Goal: Information Seeking & Learning: Compare options

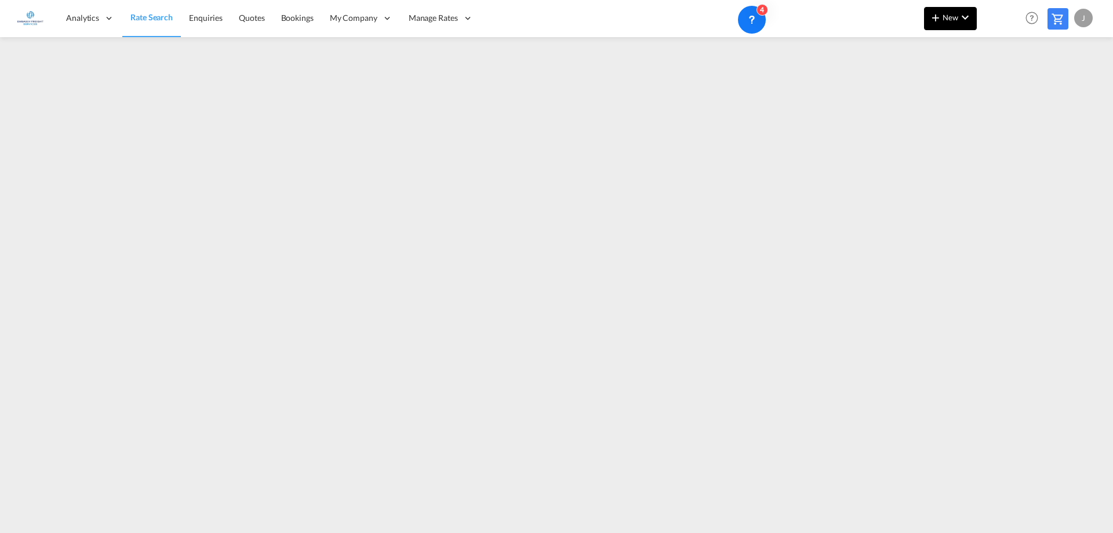
click at [948, 12] on button "New" at bounding box center [950, 18] width 53 height 23
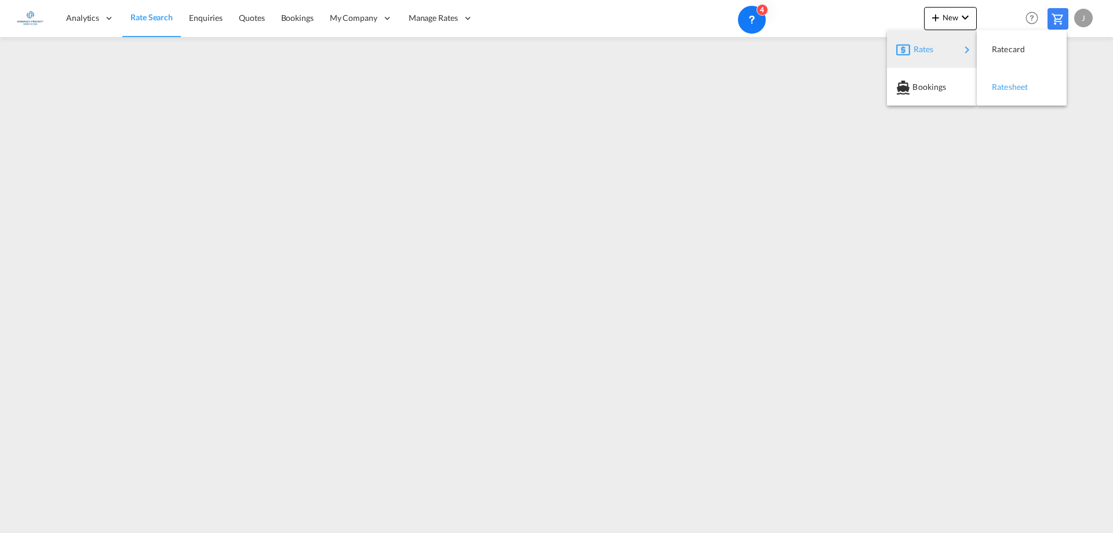
click at [1004, 90] on span "Ratesheet" at bounding box center [998, 86] width 13 height 23
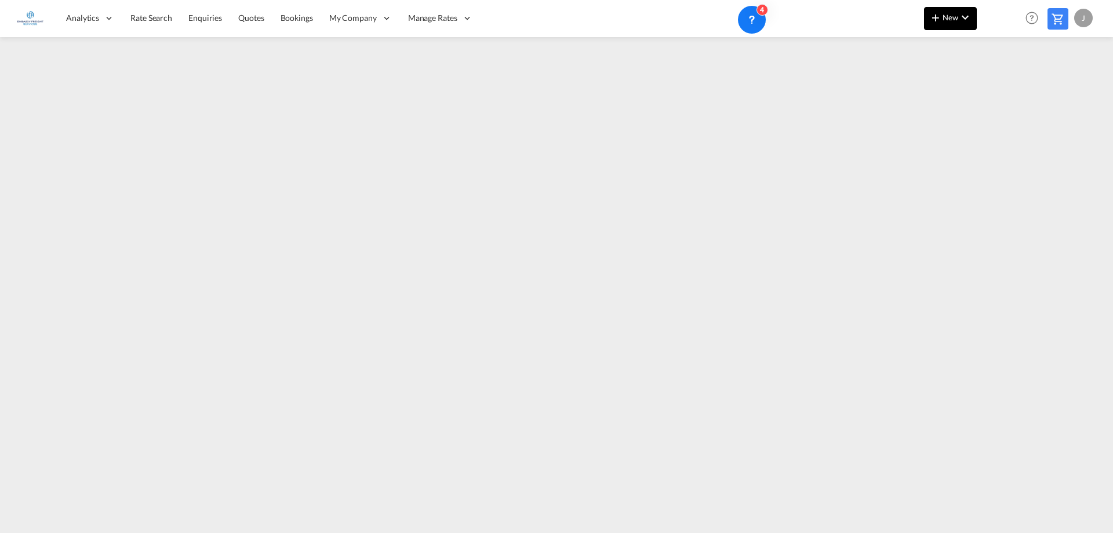
click at [947, 19] on span "New" at bounding box center [950, 17] width 43 height 9
click at [951, 92] on div "Bookings" at bounding box center [933, 86] width 43 height 29
click at [951, 14] on span "New" at bounding box center [950, 17] width 43 height 9
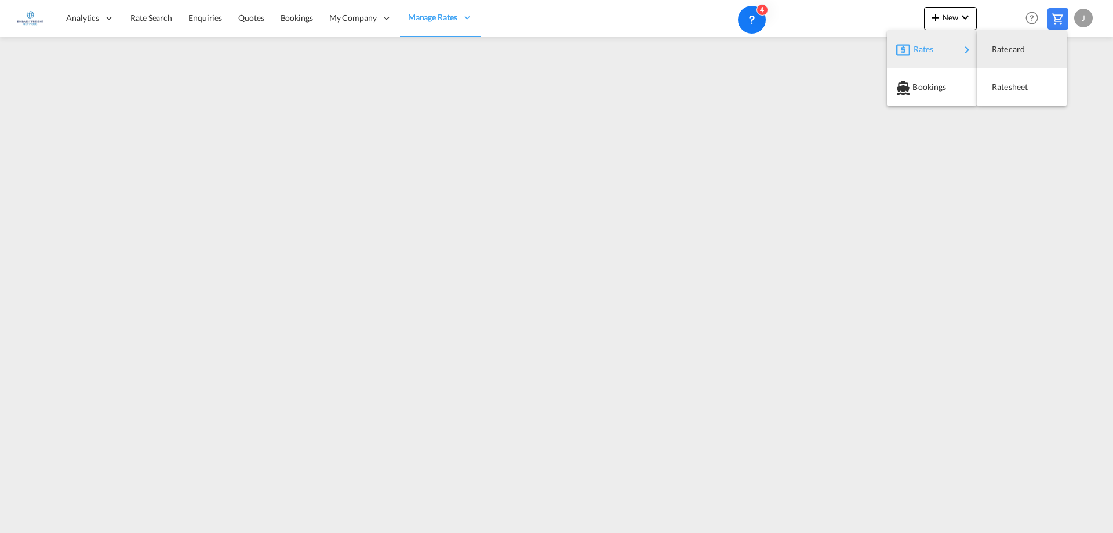
click at [949, 50] on div "Rates" at bounding box center [936, 49] width 46 height 29
click at [1004, 90] on span "Ratesheet" at bounding box center [998, 86] width 13 height 23
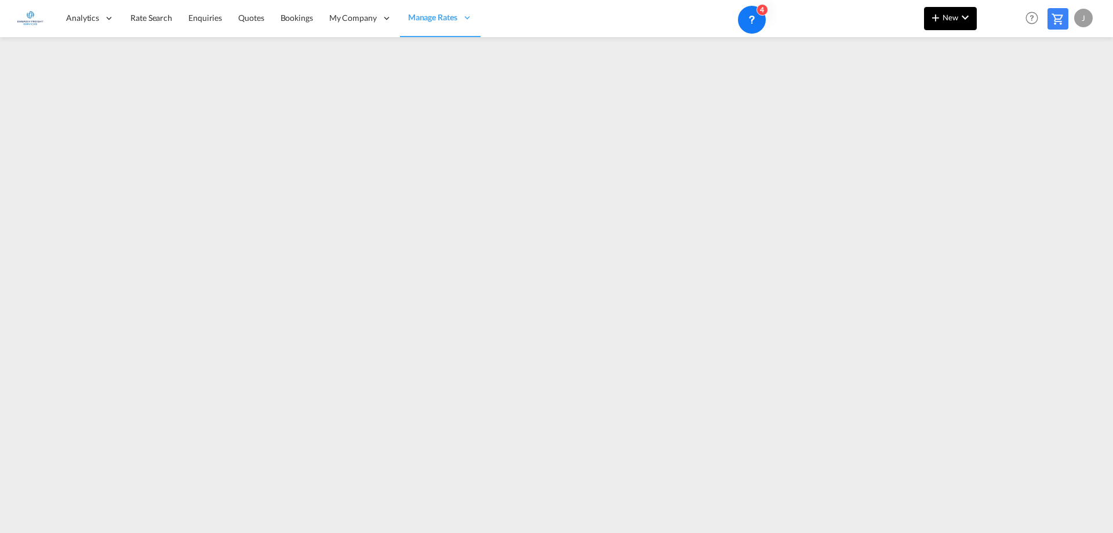
click at [945, 20] on span "New" at bounding box center [950, 17] width 43 height 9
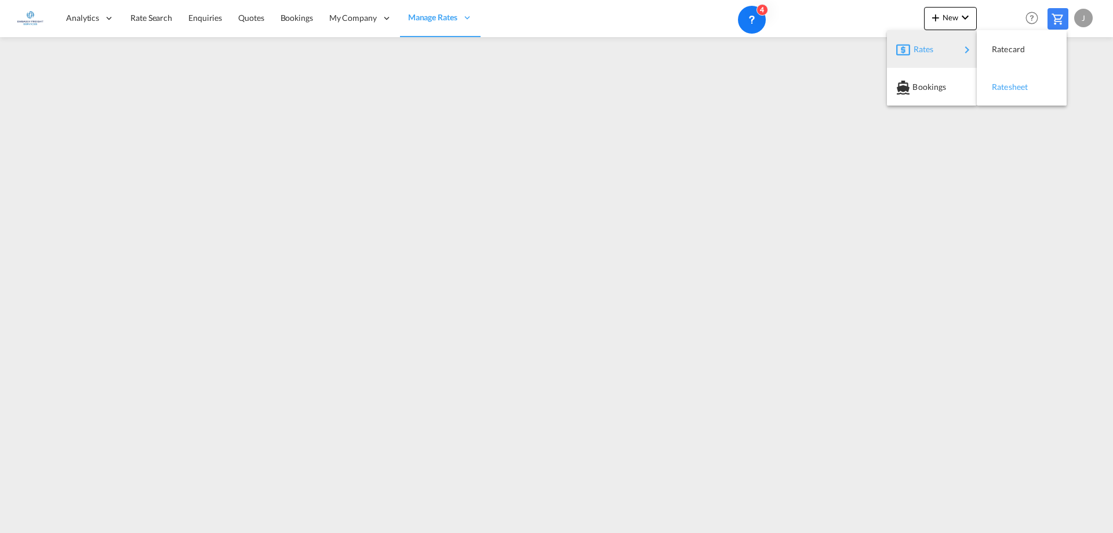
click at [1024, 93] on div "Ratesheet" at bounding box center [1013, 86] width 43 height 29
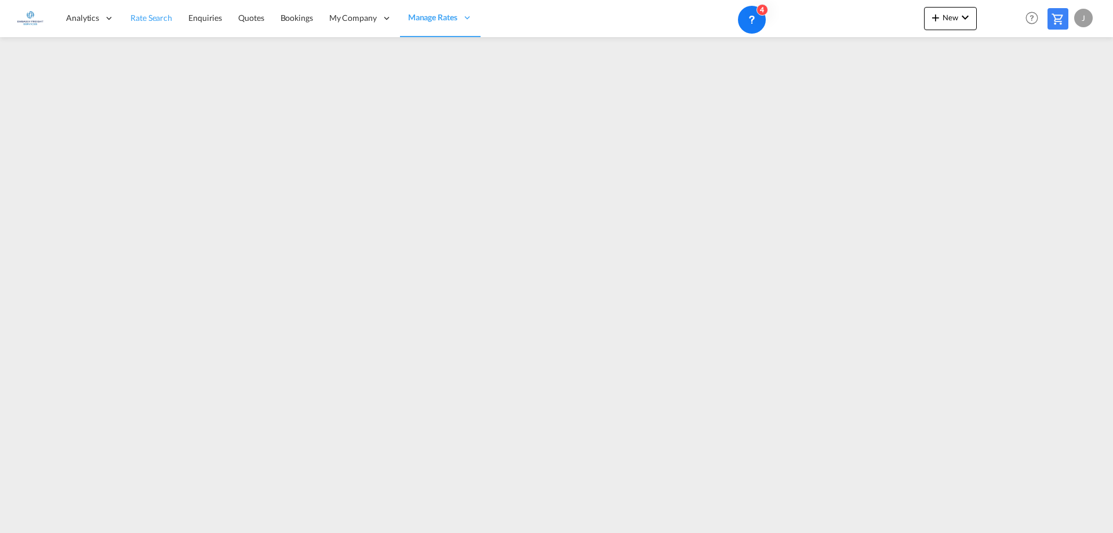
click at [163, 13] on span "Rate Search" at bounding box center [151, 18] width 42 height 10
